Goal: Transaction & Acquisition: Purchase product/service

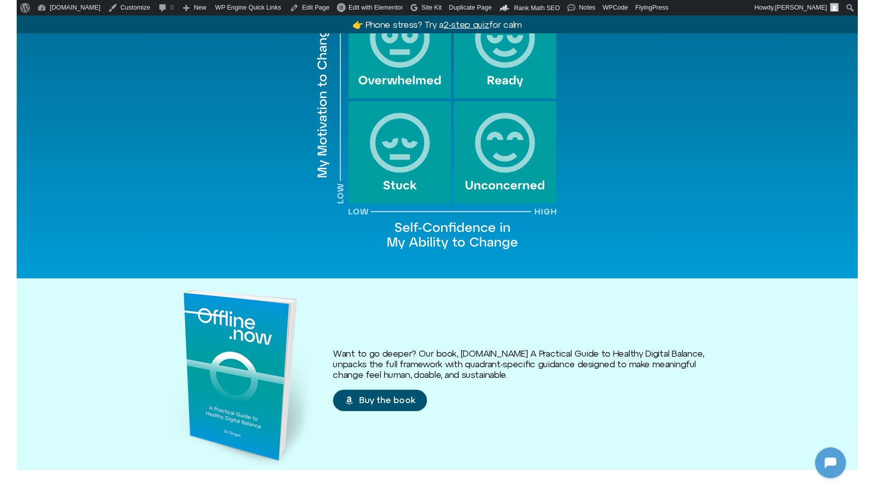
scroll to position [1186, 0]
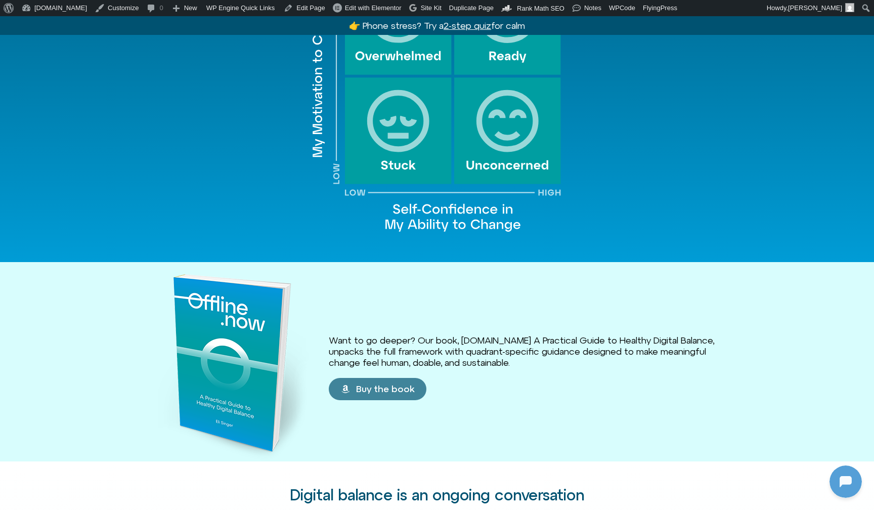
click at [382, 378] on link "Buy the book" at bounding box center [378, 389] width 98 height 22
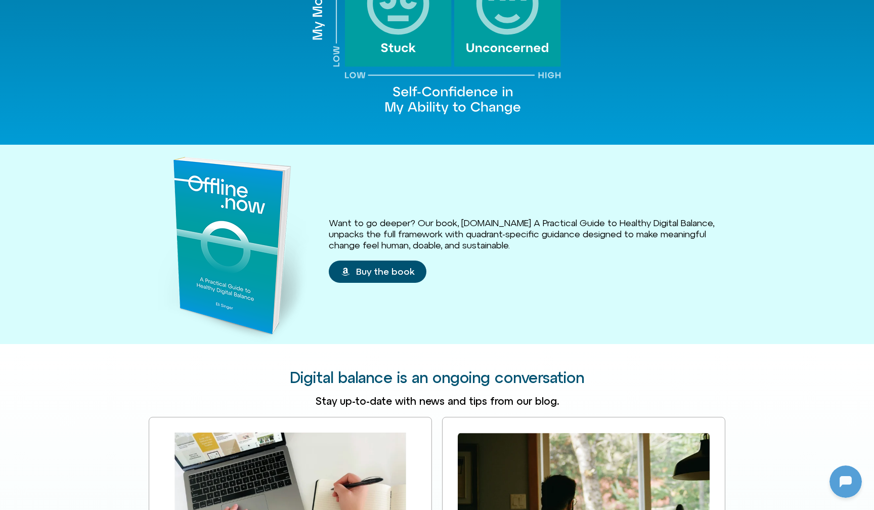
scroll to position [1303, 0]
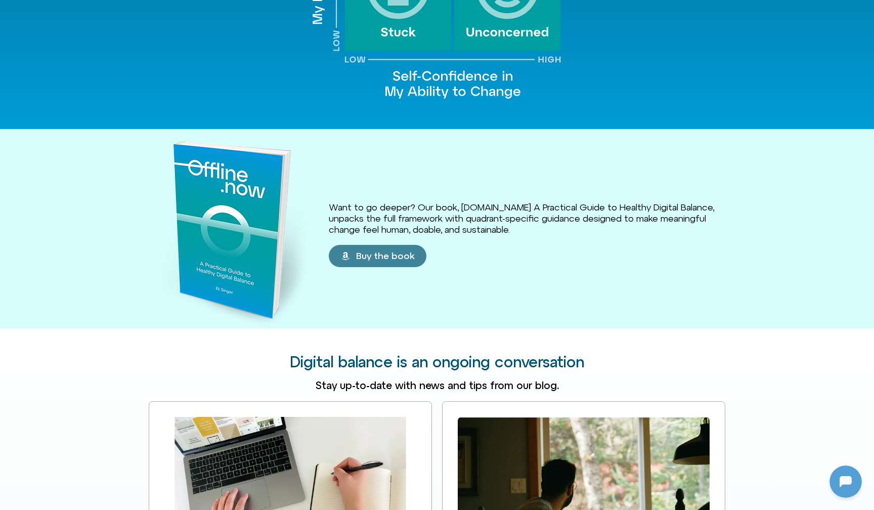
click at [381, 251] on span "Buy the book" at bounding box center [385, 256] width 58 height 10
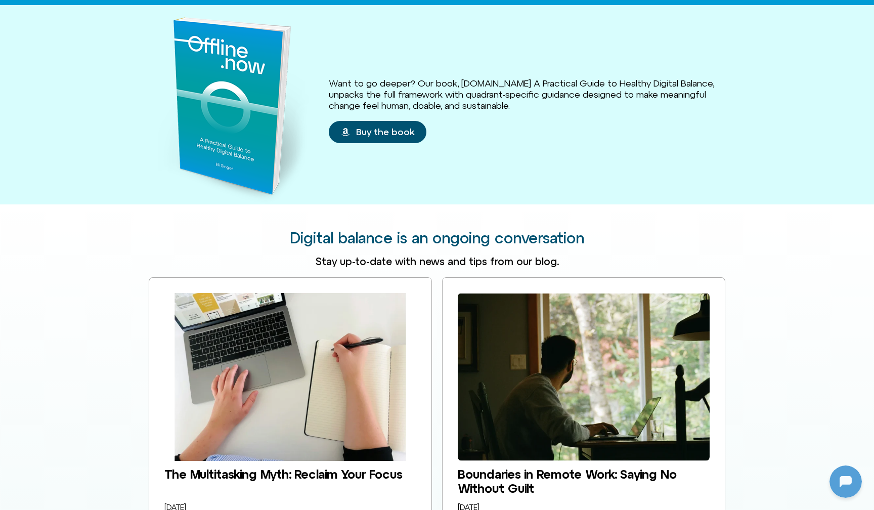
scroll to position [1348, 0]
